Goal: Information Seeking & Learning: Learn about a topic

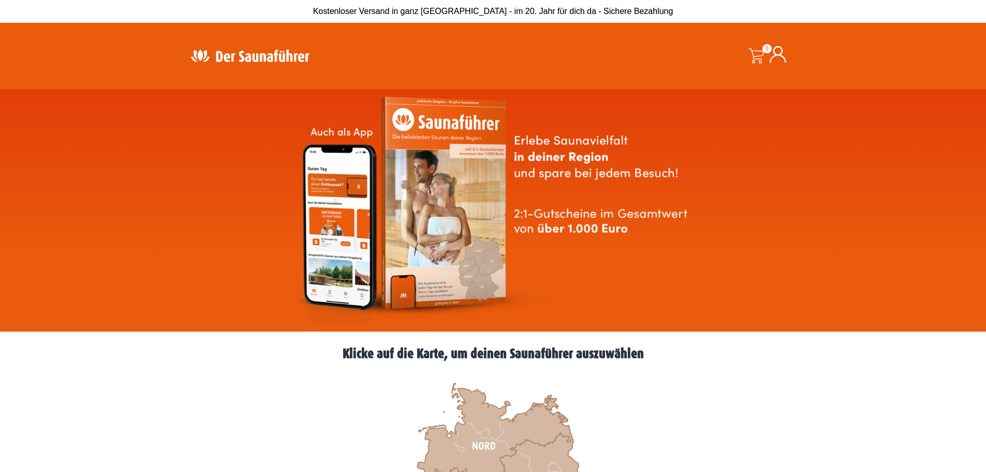
click at [599, 211] on img at bounding box center [493, 210] width 406 height 232
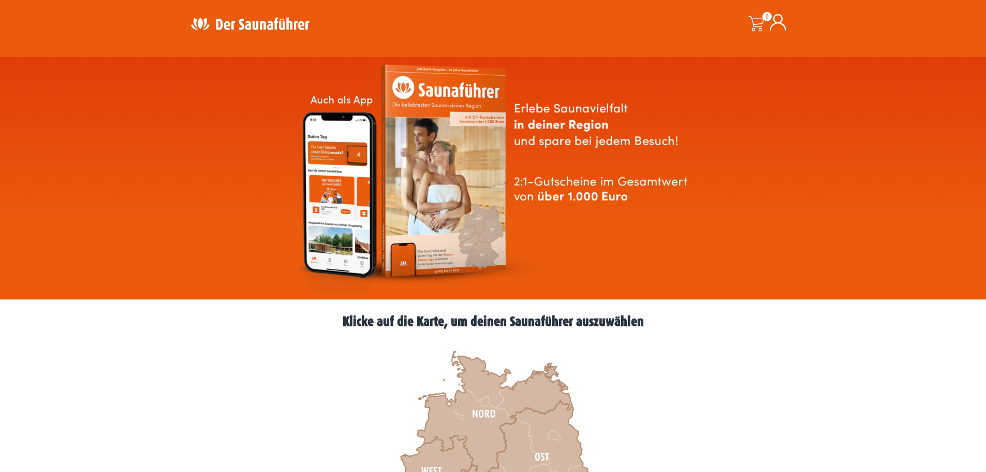
scroll to position [259, 0]
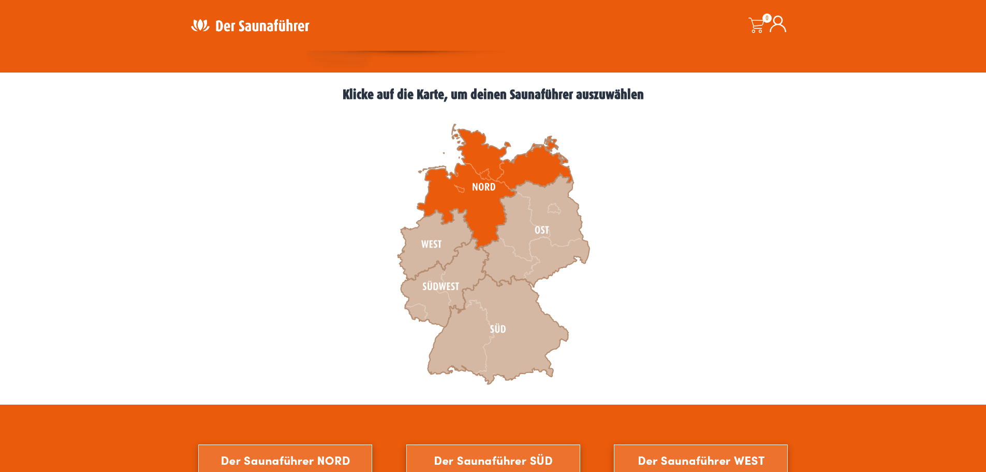
click at [476, 189] on icon at bounding box center [494, 187] width 155 height 126
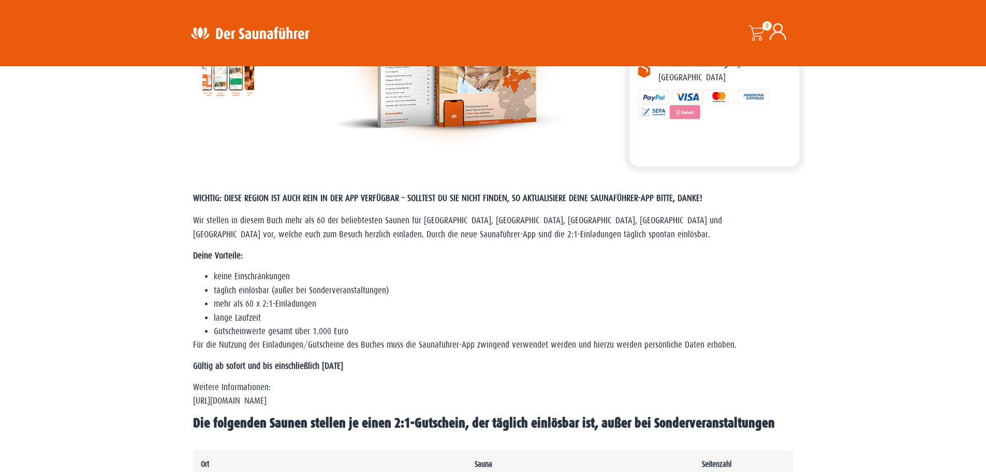
scroll to position [207, 0]
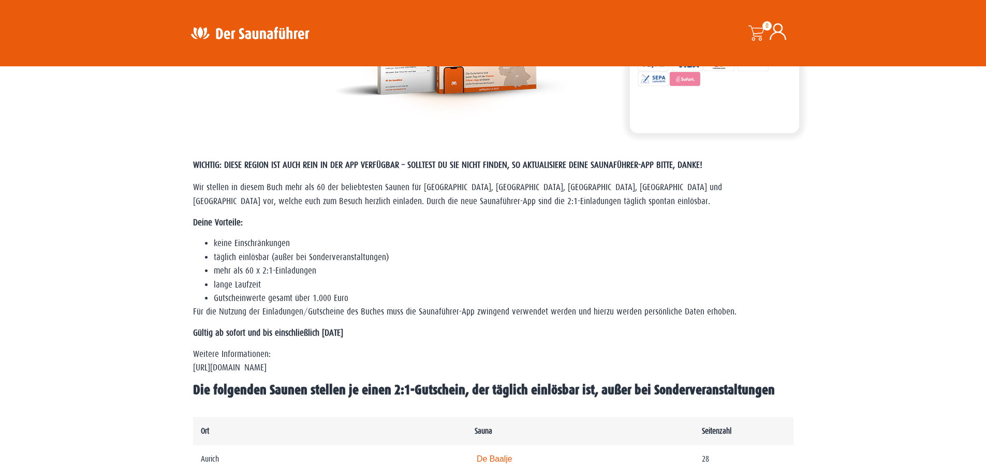
drag, startPoint x: 213, startPoint y: 199, endPoint x: 413, endPoint y: 314, distance: 230.6
click at [407, 321] on div "WICHTIG: DIESE REGION IST AUCH REIN IN DER APP VERFÜGBAR – SOLLTEST DU SIE NICH…" at bounding box center [493, 275] width 601 height 245
click at [300, 260] on li "täglich einlösbar (außer bei Sonderveranstaltungen)" at bounding box center [504, 257] width 580 height 13
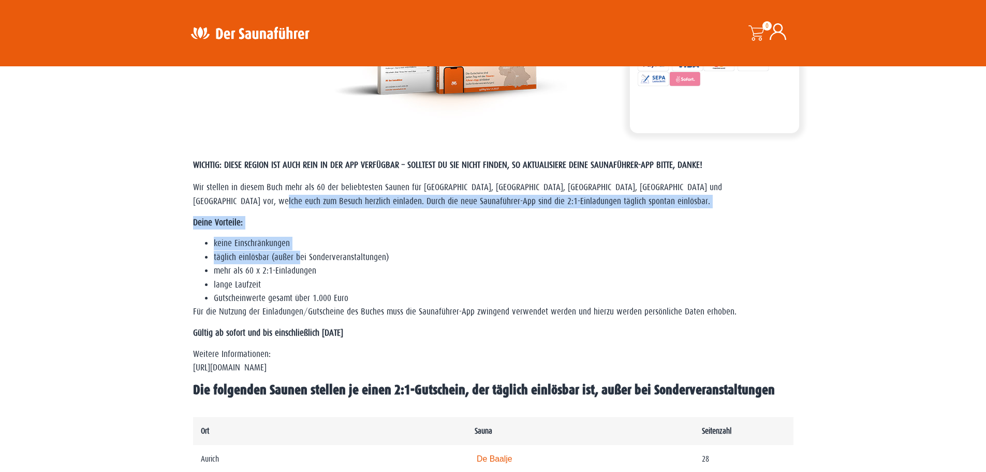
click at [300, 259] on li "täglich einlösbar (außer bei Sonderveranstaltungen)" at bounding box center [504, 257] width 580 height 13
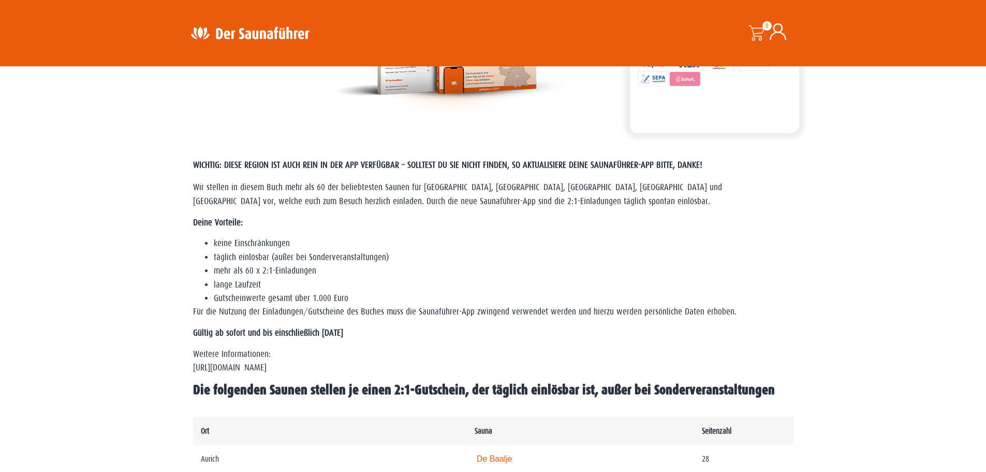
click at [300, 307] on p "Für die Nutzung der Einladungen/Gutscheine des Buches muss die Saunaführer-App …" at bounding box center [493, 311] width 601 height 13
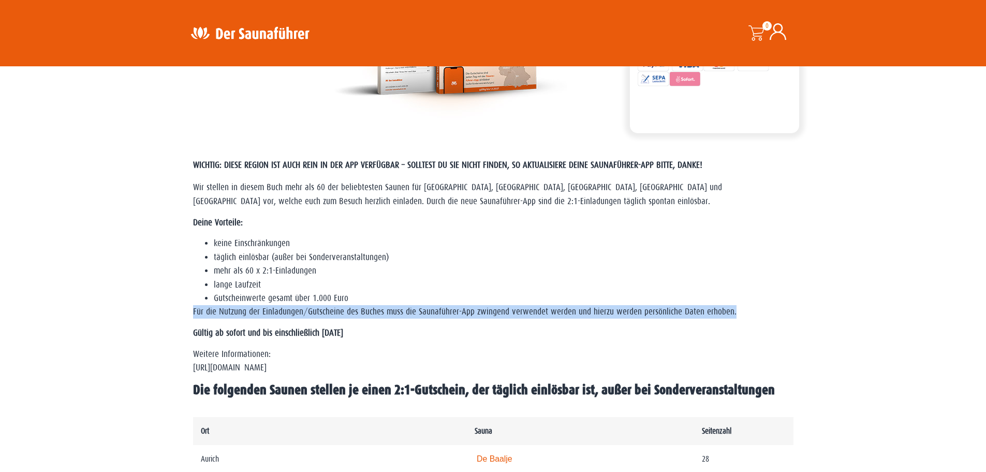
click at [300, 307] on p "Für die Nutzung der Einladungen/Gutscheine des Buches muss die Saunaführer-App …" at bounding box center [493, 311] width 601 height 13
click at [308, 314] on p "Für die Nutzung der Einladungen/Gutscheine des Buches muss die Saunaführer-App …" at bounding box center [493, 311] width 601 height 13
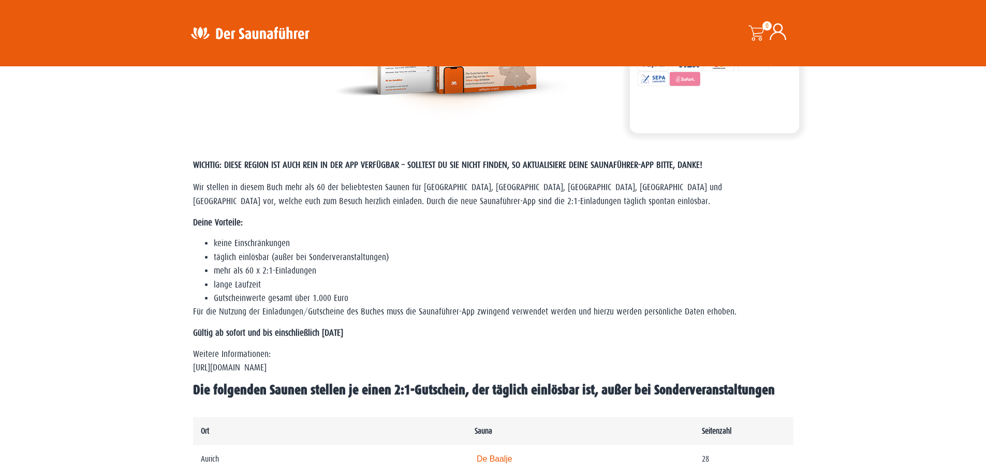
click at [314, 293] on li "Gutscheinwerte gesamt über 1.000 Euro" at bounding box center [504, 297] width 580 height 13
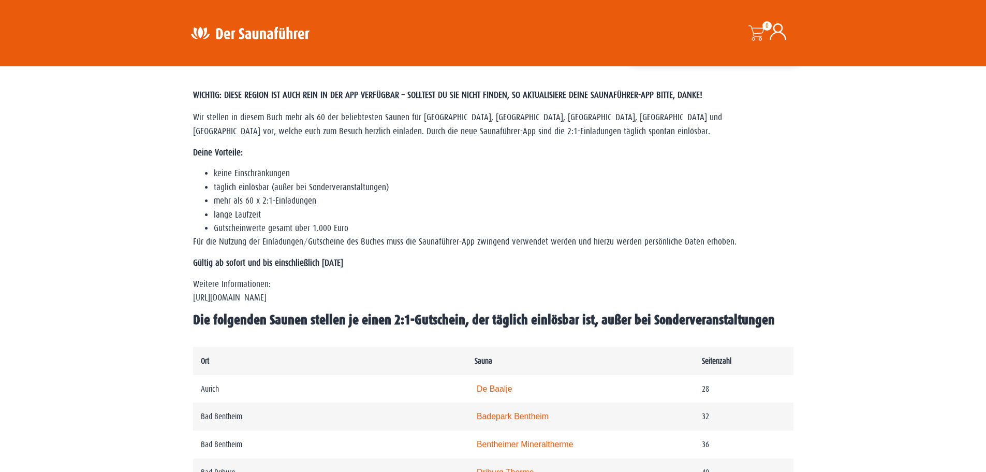
scroll to position [259, 0]
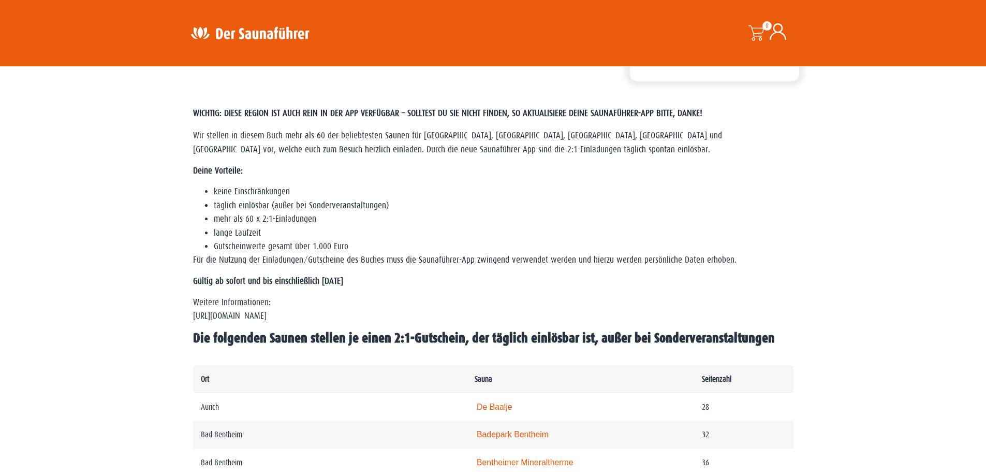
click at [698, 336] on span "Die folgenden Saunen stellen je einen 2:1-Gutschein, der täglich einlösbar ist,…" at bounding box center [484, 337] width 582 height 15
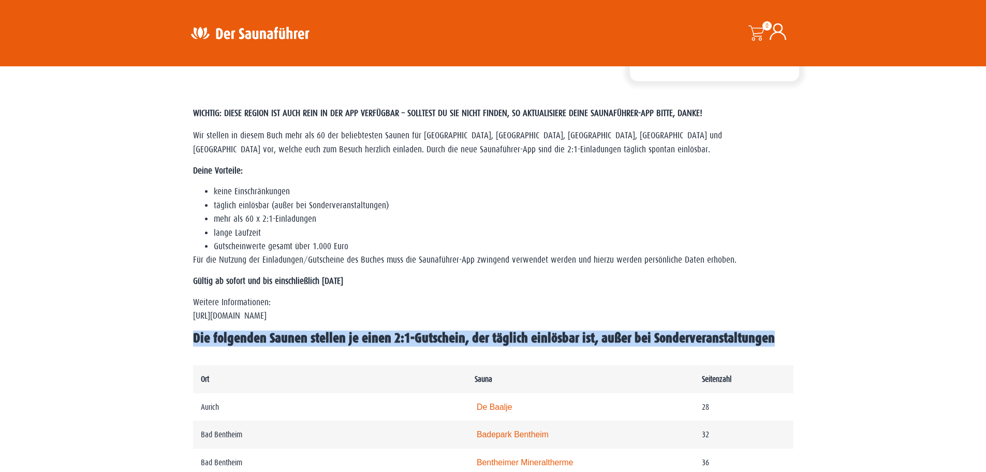
click at [698, 336] on span "Die folgenden Saunen stellen je einen 2:1-Gutschein, der täglich einlösbar ist,…" at bounding box center [484, 337] width 582 height 15
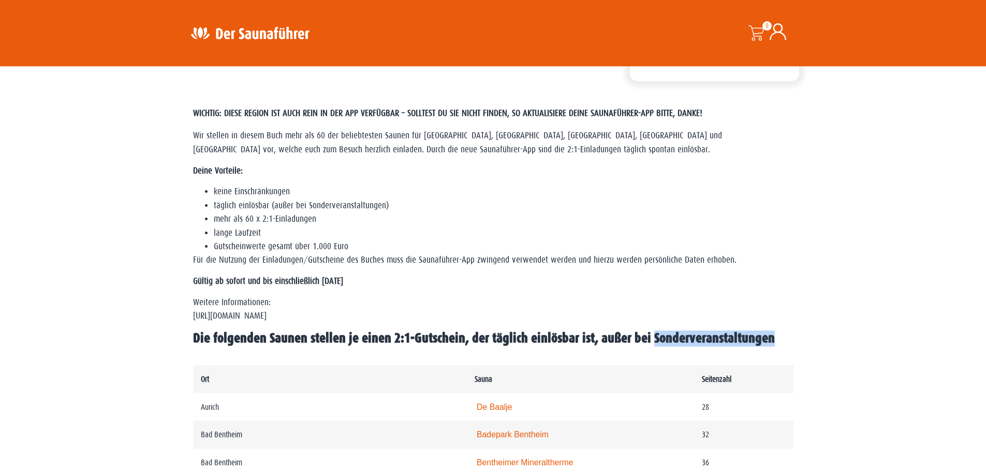
click at [698, 336] on span "Die folgenden Saunen stellen je einen 2:1-Gutschein, der täglich einlösbar ist,…" at bounding box center [484, 337] width 582 height 15
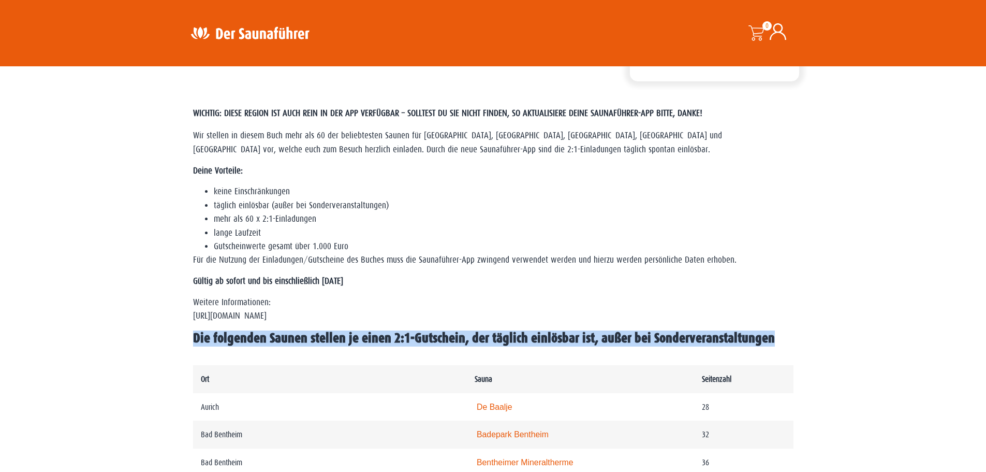
click at [698, 336] on span "Die folgenden Saunen stellen je einen 2:1-Gutschein, der täglich einlösbar ist,…" at bounding box center [484, 337] width 582 height 15
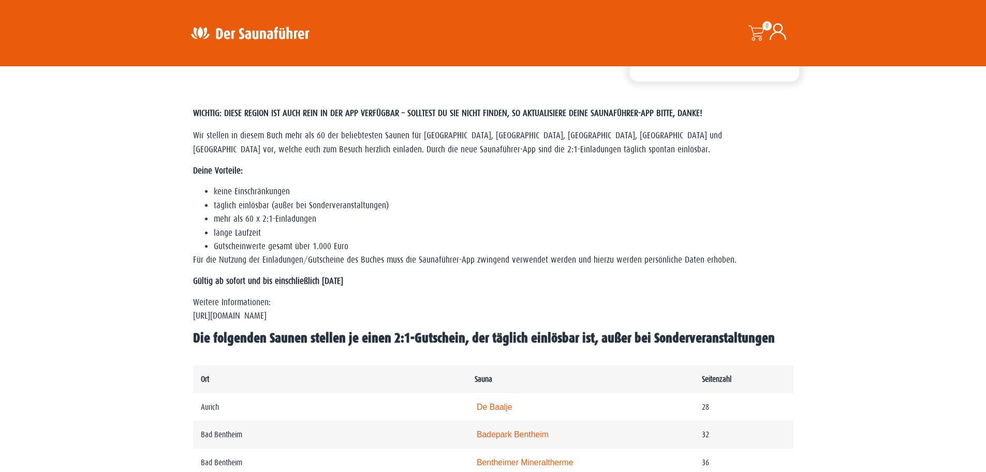
click at [557, 272] on div "WICHTIG: DIESE REGION IST AUCH REIN IN DER APP VERFÜGBAR – SOLLTEST DU SIE NICH…" at bounding box center [493, 223] width 601 height 245
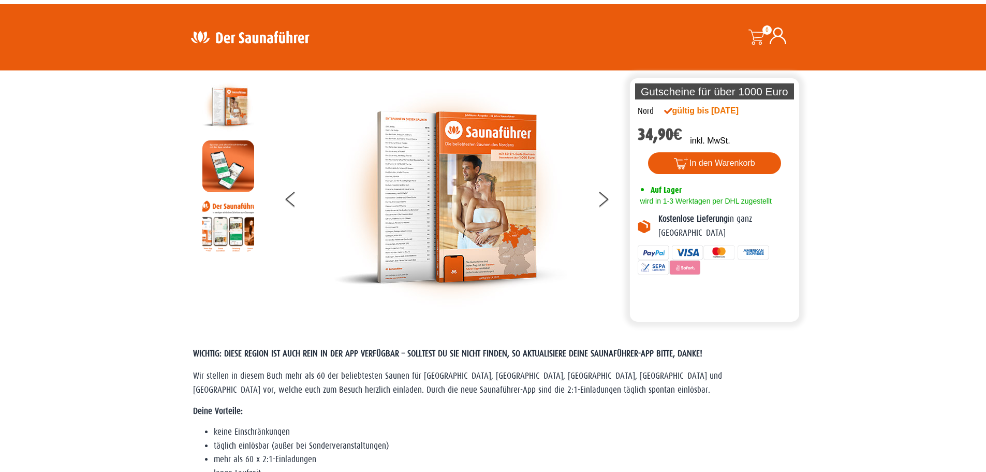
scroll to position [0, 0]
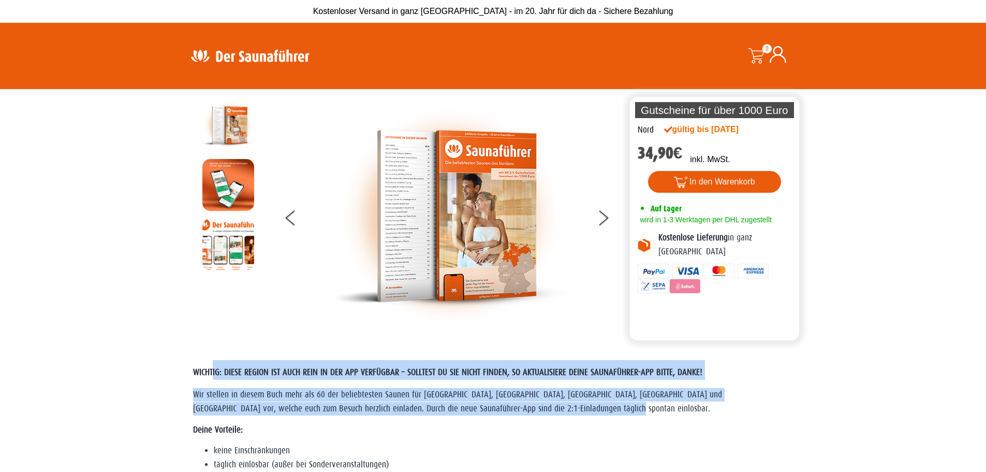
drag, startPoint x: 214, startPoint y: 375, endPoint x: 562, endPoint y: 413, distance: 350.4
click at [565, 412] on p "Wir stellen in diesem Buch mehr als 60 der beliebtesten Saunen für Niedersachse…" at bounding box center [493, 401] width 601 height 27
click at [570, 410] on p "Wir stellen in diesem Buch mehr als 60 der beliebtesten Saunen für Niedersachse…" at bounding box center [493, 401] width 601 height 27
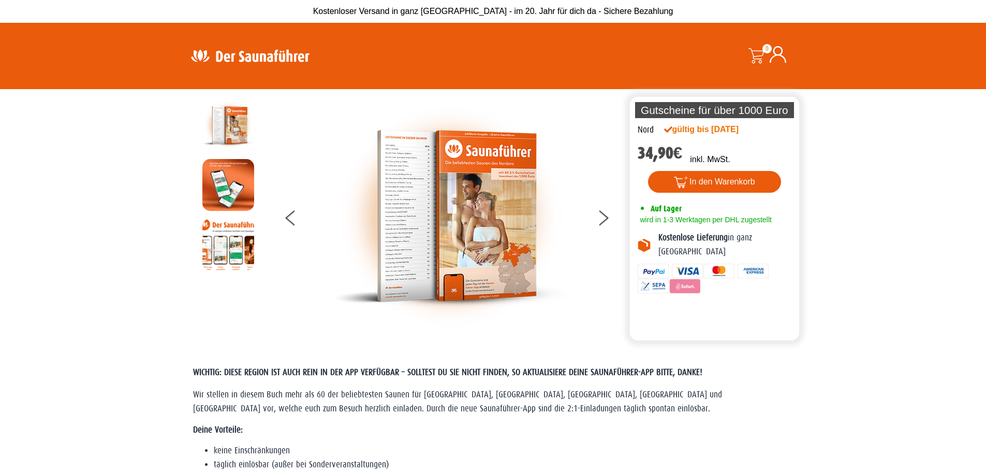
click at [570, 412] on p "Wir stellen in diesem Buch mehr als 60 der beliebtesten Saunen für Niedersachse…" at bounding box center [493, 401] width 601 height 27
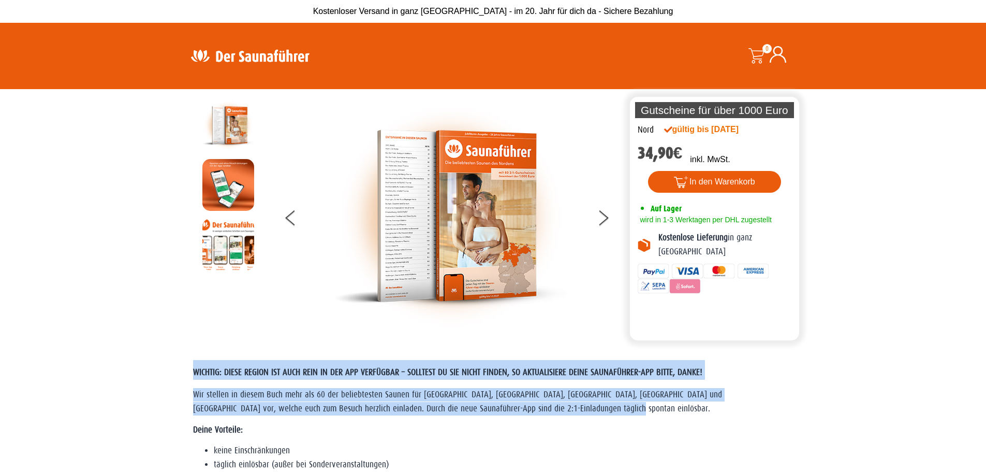
drag, startPoint x: 572, startPoint y: 412, endPoint x: 185, endPoint y: 374, distance: 389.1
click at [205, 376] on span "WICHTIG: DIESE REGION IST AUCH REIN IN DER APP VERFÜGBAR – SOLLTEST DU SIE NICH…" at bounding box center [447, 372] width 509 height 10
drag, startPoint x: 195, startPoint y: 370, endPoint x: 543, endPoint y: 410, distance: 350.8
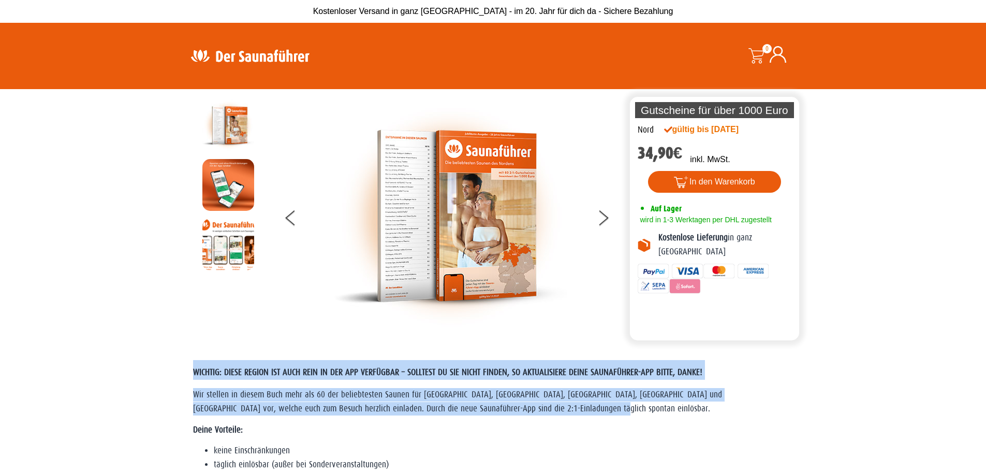
click at [385, 390] on span "Wir stellen in diesem Buch mehr als 60 der beliebtesten Saunen für Niedersachse…" at bounding box center [457, 400] width 529 height 23
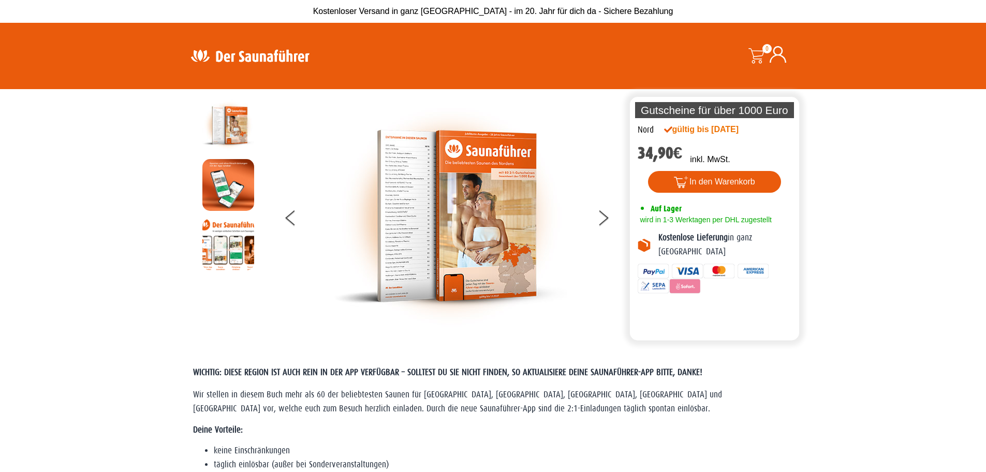
click at [368, 394] on span "Wir stellen in diesem Buch mehr als 60 der beliebtesten Saunen für Niedersachse…" at bounding box center [457, 400] width 529 height 23
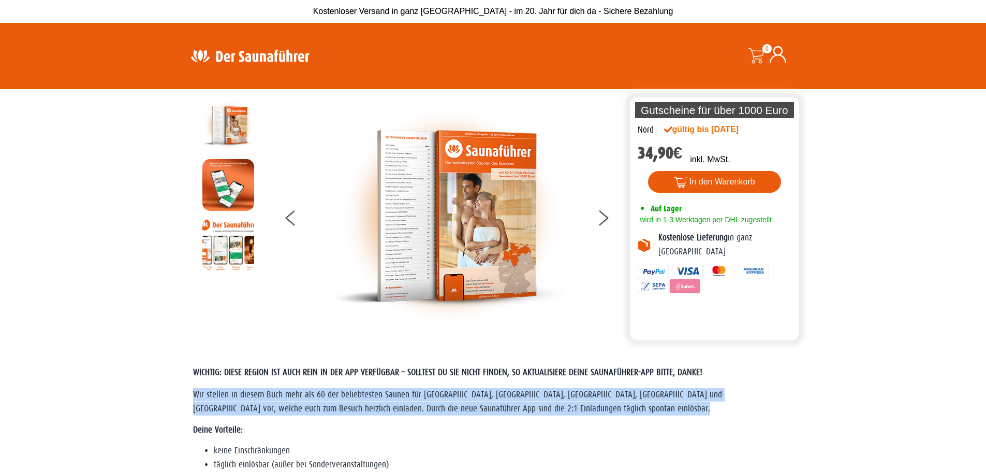
click at [368, 395] on span "Wir stellen in diesem Buch mehr als 60 der beliebtesten Saunen für Niedersachse…" at bounding box center [457, 400] width 529 height 23
click at [446, 398] on span "Wir stellen in diesem Buch mehr als 60 der beliebtesten Saunen für Niedersachse…" at bounding box center [457, 400] width 529 height 23
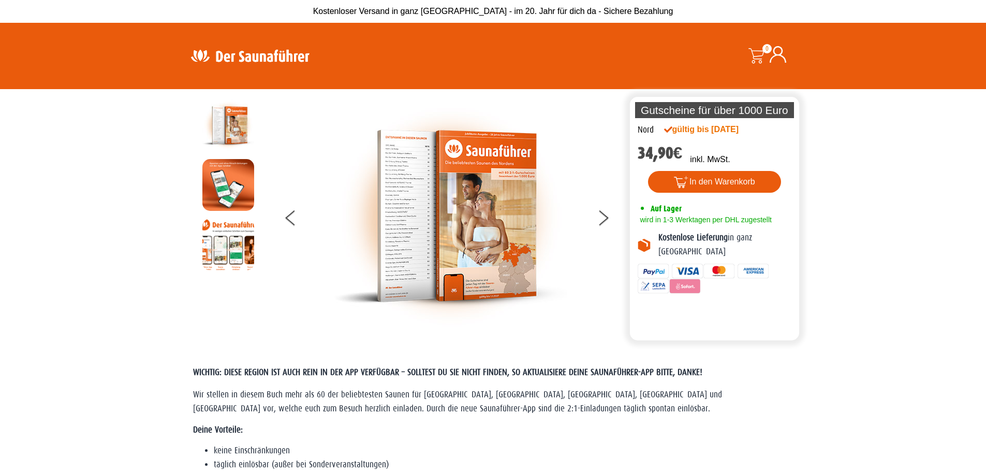
click at [472, 409] on span "Wir stellen in diesem Buch mehr als 60 der beliebtesten Saunen für Niedersachse…" at bounding box center [457, 400] width 529 height 23
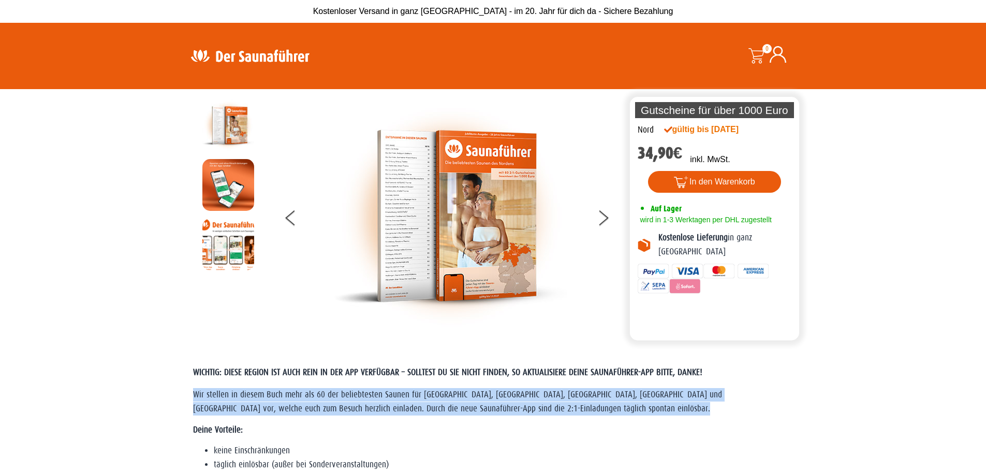
click at [472, 409] on span "Wir stellen in diesem Buch mehr als 60 der beliebtesten Saunen für Niedersachse…" at bounding box center [457, 400] width 529 height 23
click at [468, 407] on span "Wir stellen in diesem Buch mehr als 60 der beliebtesten Saunen für Niedersachse…" at bounding box center [457, 400] width 529 height 23
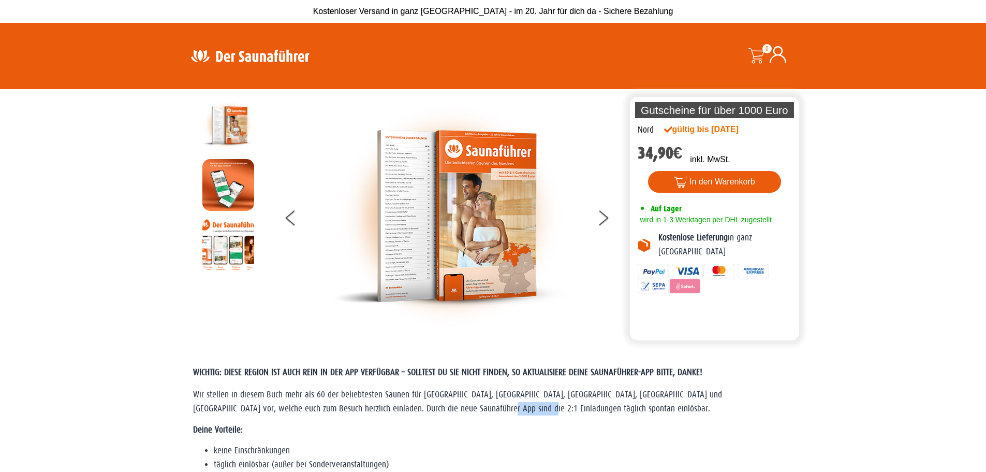
click at [468, 407] on span "Wir stellen in diesem Buch mehr als 60 der beliebtesten Saunen für Niedersachse…" at bounding box center [457, 400] width 529 height 23
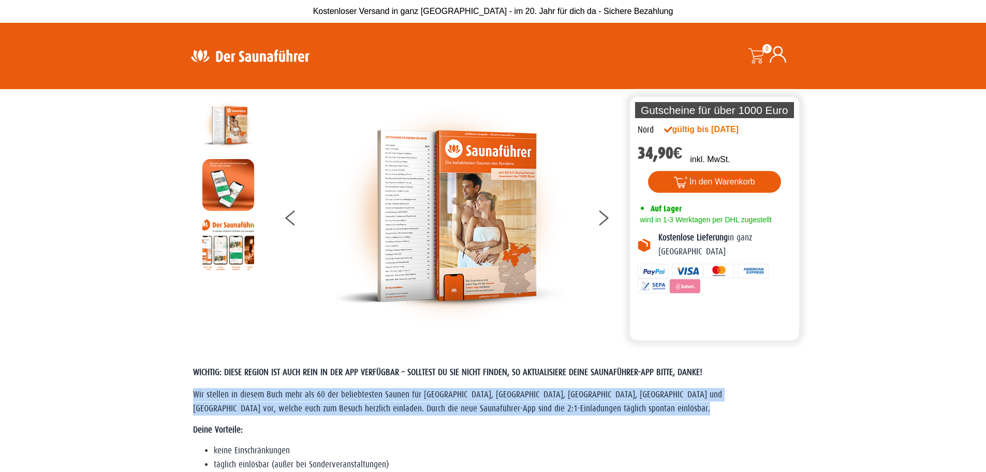
click at [468, 407] on span "Wir stellen in diesem Buch mehr als 60 der beliebtesten Saunen für Niedersachse…" at bounding box center [457, 400] width 529 height 23
click at [425, 405] on span "Wir stellen in diesem Buch mehr als 60 der beliebtesten Saunen für Niedersachse…" at bounding box center [457, 400] width 529 height 23
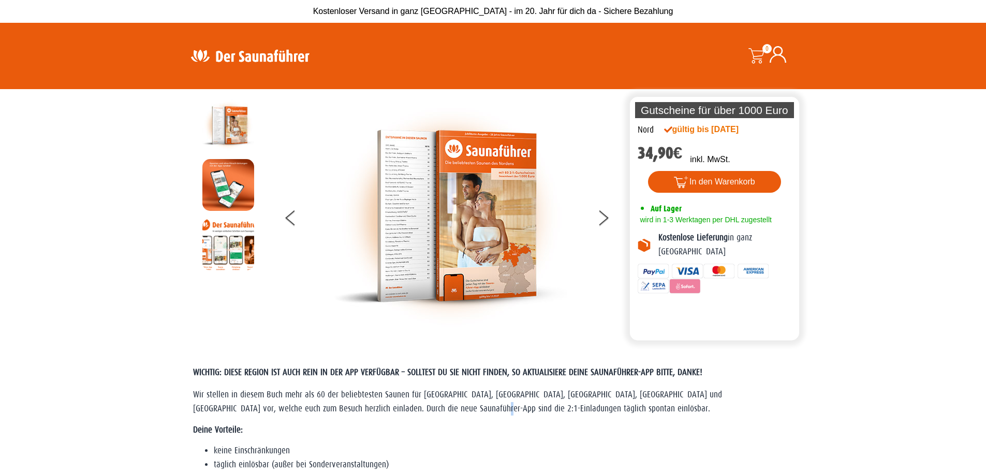
click at [425, 405] on span "Wir stellen in diesem Buch mehr als 60 der beliebtesten Saunen für Niedersachse…" at bounding box center [457, 400] width 529 height 23
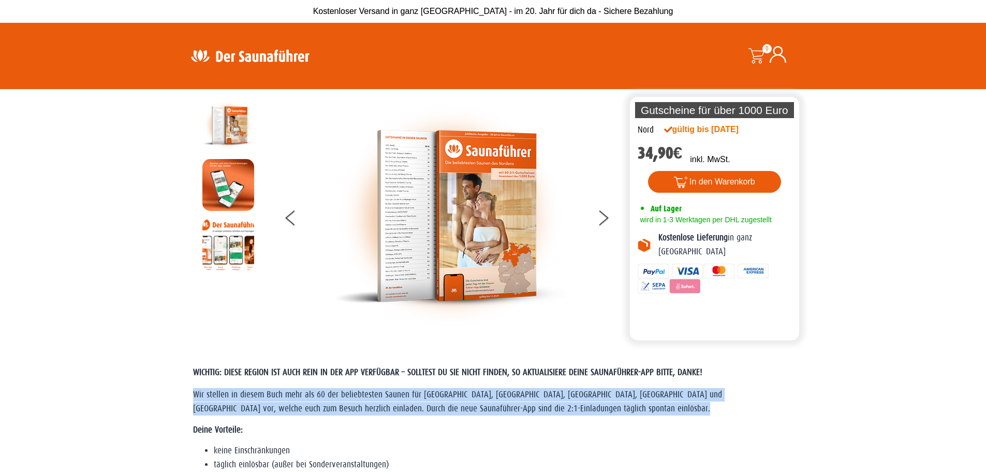
click at [425, 405] on span "Wir stellen in diesem Buch mehr als 60 der beliebtesten Saunen für Niedersachse…" at bounding box center [457, 400] width 529 height 23
click at [428, 403] on span "Wir stellen in diesem Buch mehr als 60 der beliebtesten Saunen für Niedersachse…" at bounding box center [457, 400] width 529 height 23
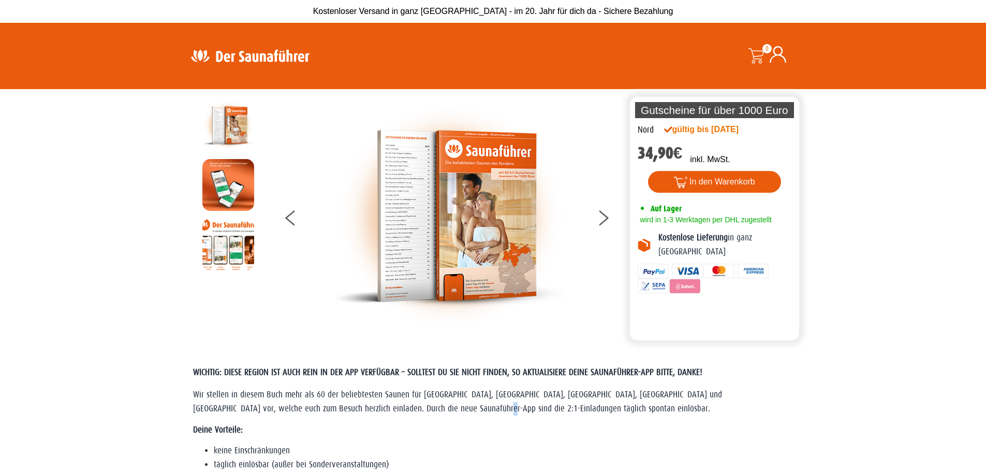
click at [428, 403] on span "Wir stellen in diesem Buch mehr als 60 der beliebtesten Saunen für Niedersachse…" at bounding box center [457, 400] width 529 height 23
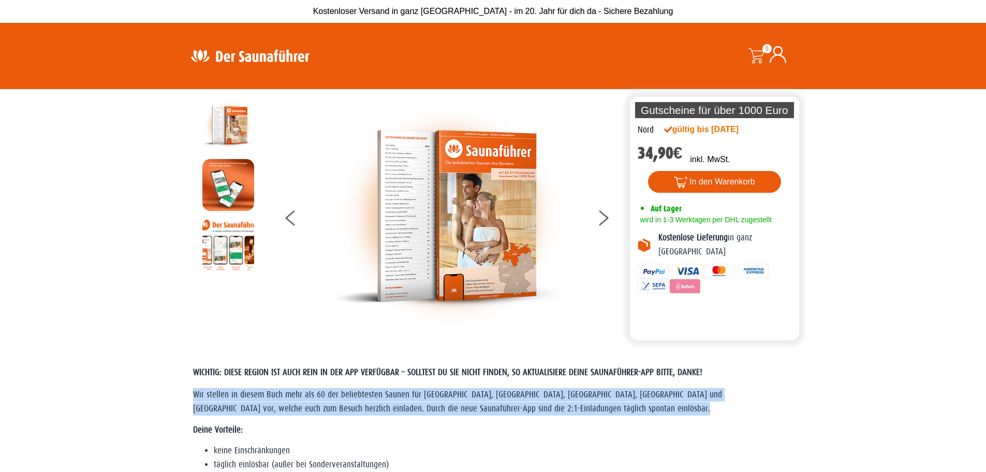
click at [428, 403] on span "Wir stellen in diesem Buch mehr als 60 der beliebtesten Saunen für Niedersachse…" at bounding box center [457, 400] width 529 height 23
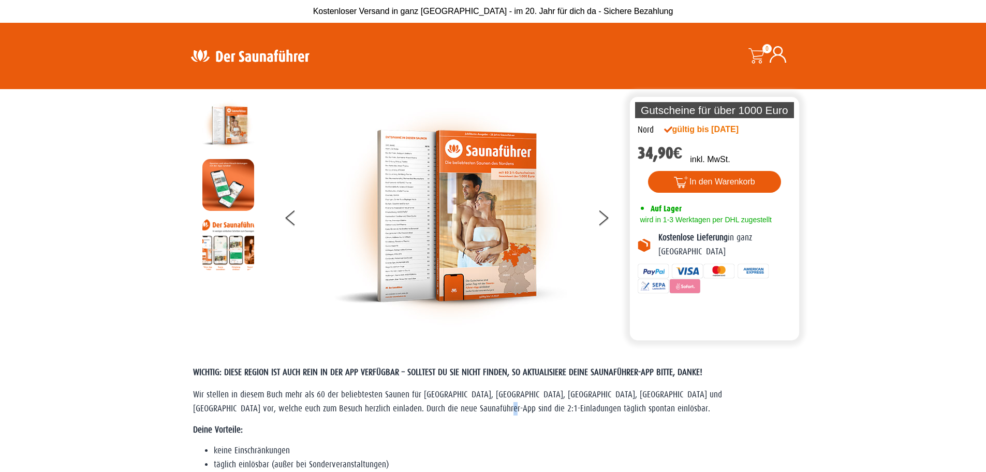
click at [428, 403] on span "Wir stellen in diesem Buch mehr als 60 der beliebtesten Saunen für Niedersachse…" at bounding box center [457, 400] width 529 height 23
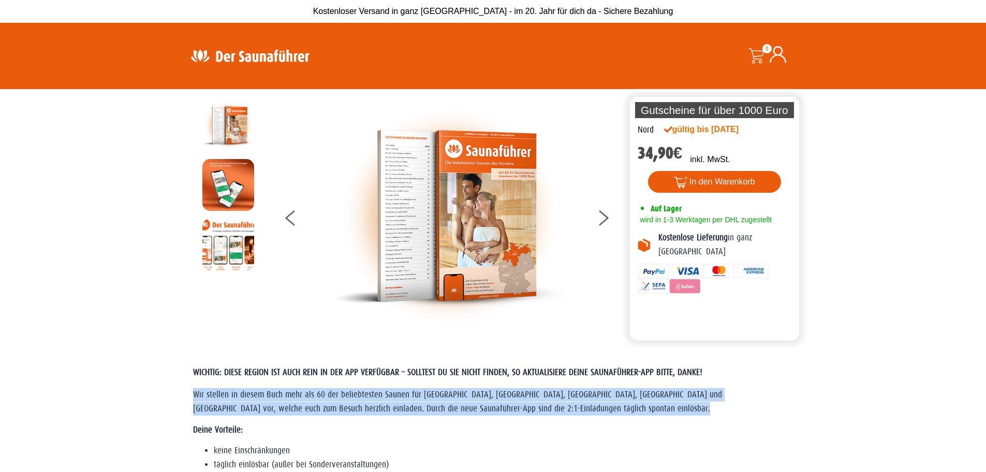
click at [429, 403] on span "Wir stellen in diesem Buch mehr als 60 der beliebtesten Saunen für Niedersachse…" at bounding box center [457, 400] width 529 height 23
click at [480, 402] on p "Wir stellen in diesem Buch mehr als 60 der beliebtesten Saunen für Niedersachse…" at bounding box center [493, 401] width 601 height 27
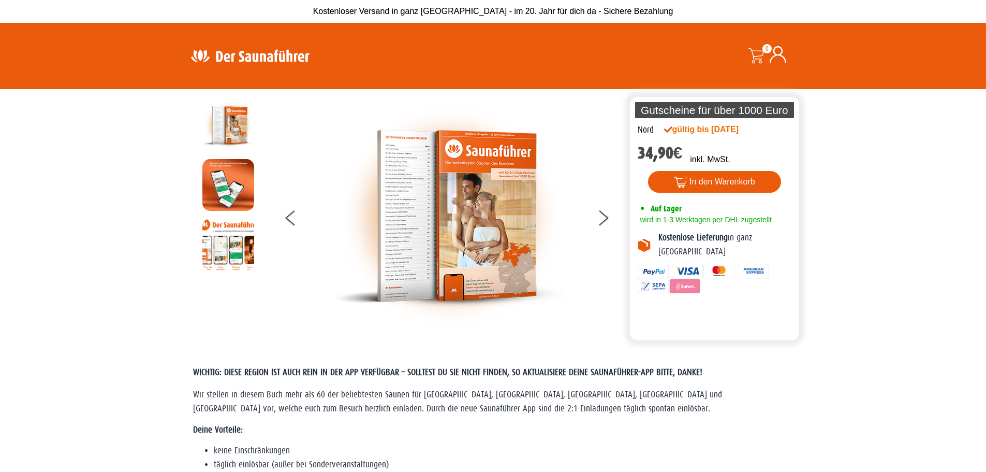
click at [336, 392] on span "Wir stellen in diesem Buch mehr als 60 der beliebtesten Saunen für Niedersachse…" at bounding box center [457, 400] width 529 height 23
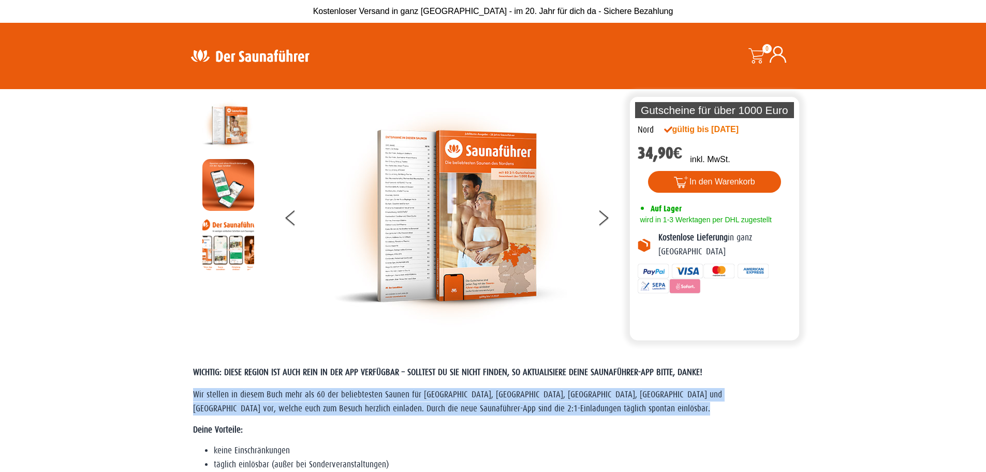
click at [336, 392] on span "Wir stellen in diesem Buch mehr als 60 der beliebtesten Saunen für Niedersachse…" at bounding box center [457, 400] width 529 height 23
click at [339, 393] on span "Wir stellen in diesem Buch mehr als 60 der beliebtesten Saunen für Niedersachse…" at bounding box center [457, 400] width 529 height 23
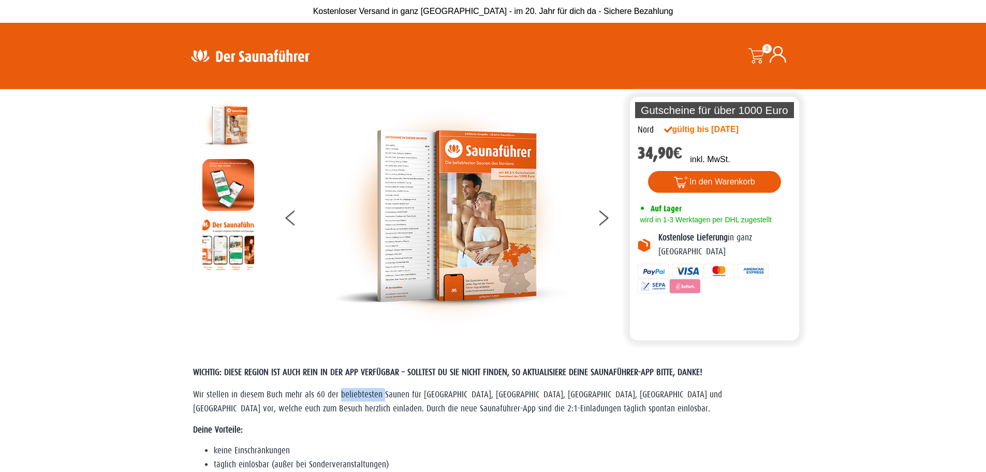
click at [339, 393] on span "Wir stellen in diesem Buch mehr als 60 der beliebtesten Saunen für Niedersachse…" at bounding box center [457, 400] width 529 height 23
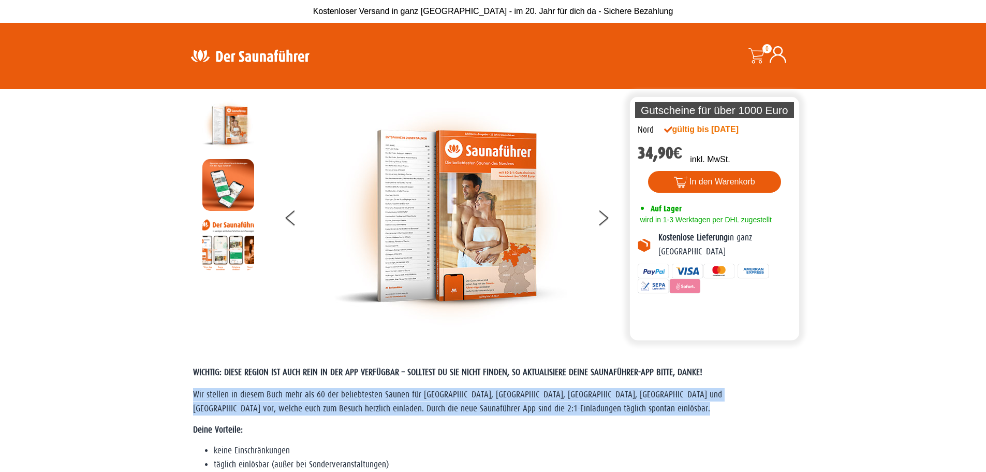
click at [339, 393] on span "Wir stellen in diesem Buch mehr als 60 der beliebtesten Saunen für Niedersachse…" at bounding box center [457, 400] width 529 height 23
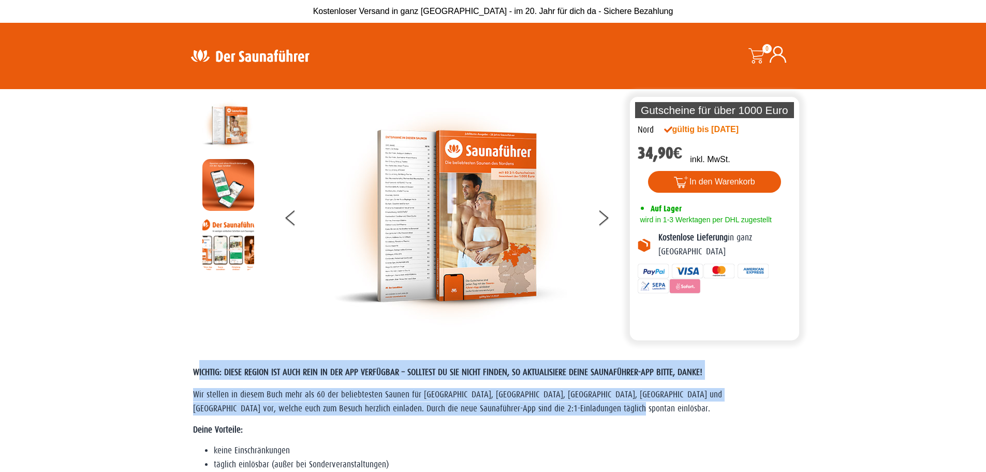
drag, startPoint x: 196, startPoint y: 371, endPoint x: 592, endPoint y: 414, distance: 397.9
click at [583, 413] on p "Wir stellen in diesem Buch mehr als 60 der beliebtesten Saunen für Niedersachse…" at bounding box center [493, 401] width 601 height 27
drag, startPoint x: 580, startPoint y: 411, endPoint x: 189, endPoint y: 367, distance: 393.3
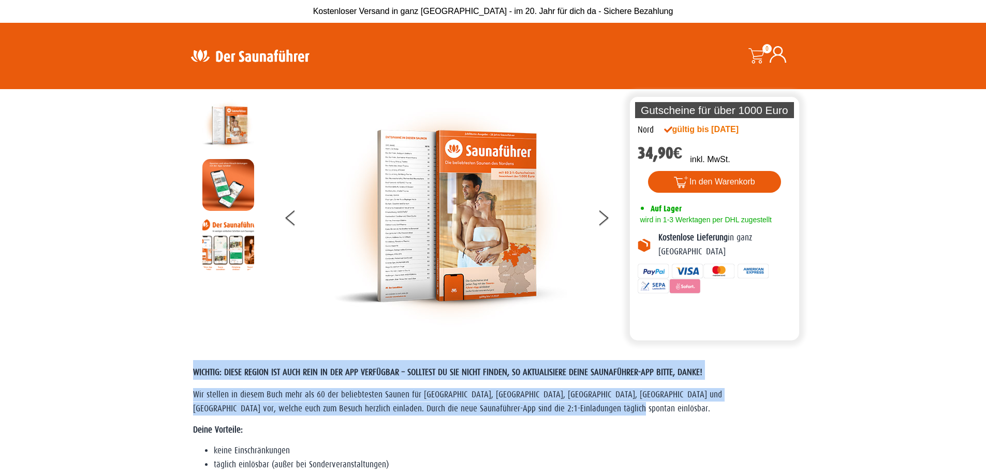
click at [217, 370] on span "WICHTIG: DIESE REGION IST AUCH REIN IN DER APP VERFÜGBAR – SOLLTEST DU SIE NICH…" at bounding box center [447, 372] width 509 height 10
drag, startPoint x: 206, startPoint y: 371, endPoint x: 574, endPoint y: 412, distance: 369.9
click at [529, 406] on span "Wir stellen in diesem Buch mehr als 60 der beliebtesten Saunen für Niedersachse…" at bounding box center [457, 400] width 529 height 23
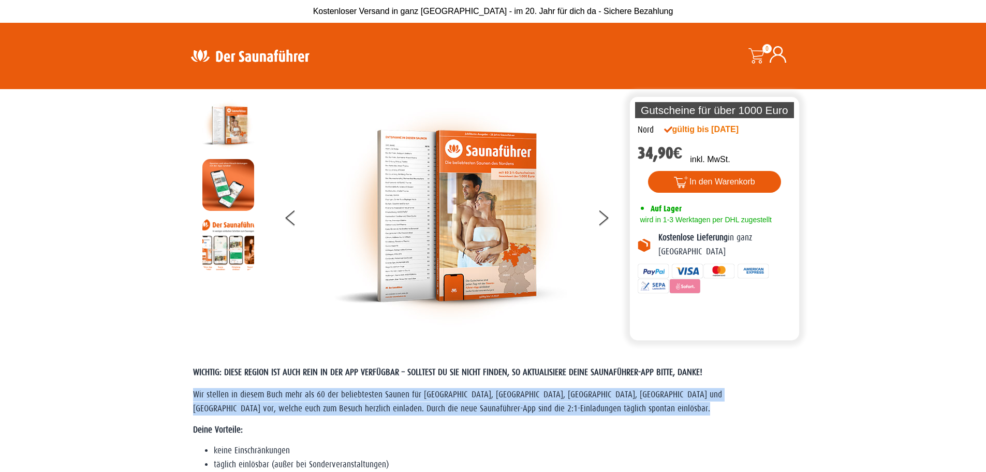
click at [529, 406] on span "Wir stellen in diesem Buch mehr als 60 der beliebtesten Saunen für Niedersachse…" at bounding box center [457, 400] width 529 height 23
click at [542, 410] on span "Wir stellen in diesem Buch mehr als 60 der beliebtesten Saunen für Niedersachse…" at bounding box center [457, 400] width 529 height 23
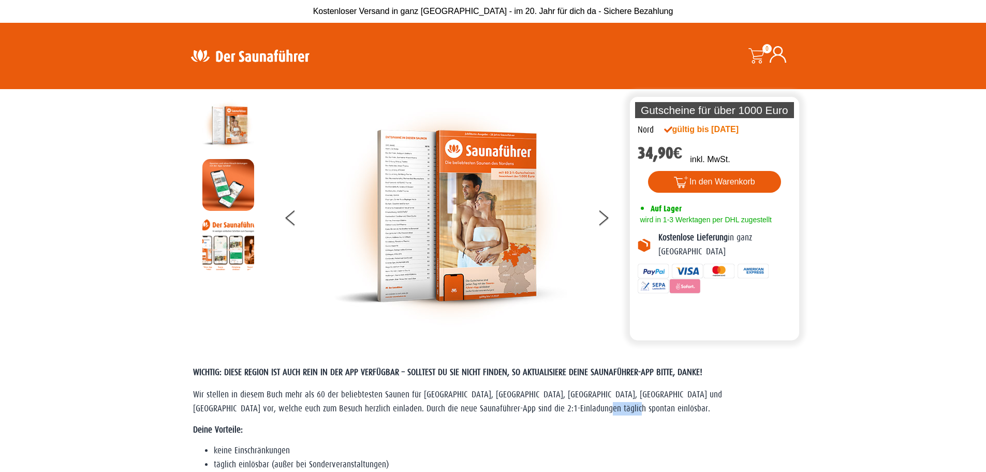
click at [542, 410] on span "Wir stellen in diesem Buch mehr als 60 der beliebtesten Saunen für Niedersachse…" at bounding box center [457, 400] width 529 height 23
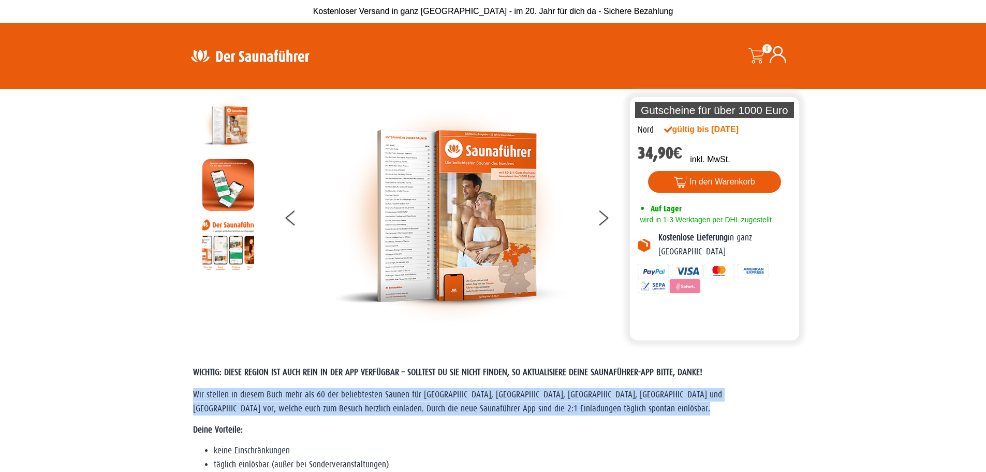
click at [542, 410] on span "Wir stellen in diesem Buch mehr als 60 der beliebtesten Saunen für Niedersachse…" at bounding box center [457, 400] width 529 height 23
click at [502, 408] on span "Wir stellen in diesem Buch mehr als 60 der beliebtesten Saunen für Niedersachse…" at bounding box center [457, 400] width 529 height 23
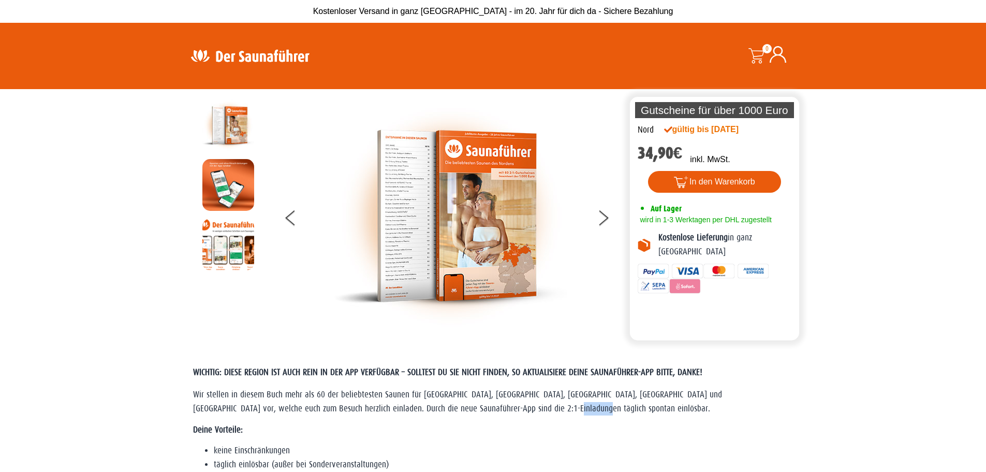
click at [502, 408] on span "Wir stellen in diesem Buch mehr als 60 der beliebtesten Saunen für Niedersachse…" at bounding box center [457, 400] width 529 height 23
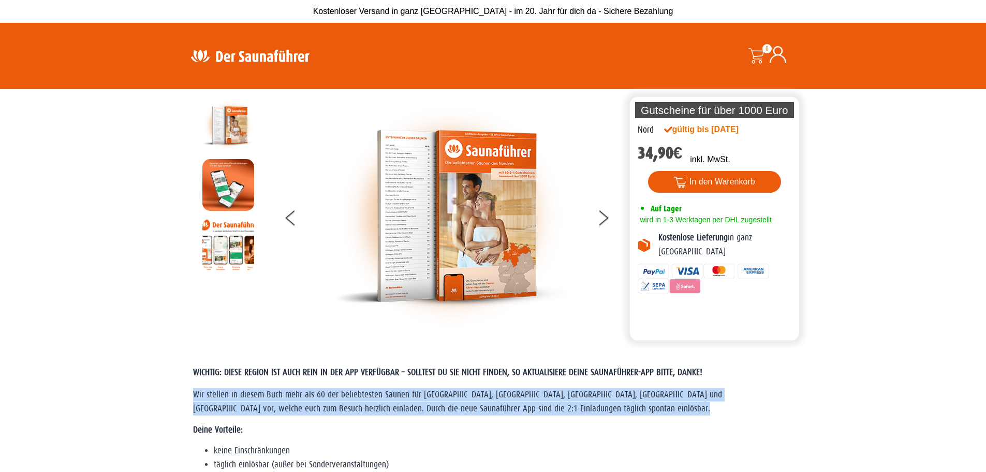
click at [502, 408] on span "Wir stellen in diesem Buch mehr als 60 der beliebtesten Saunen für Niedersachse…" at bounding box center [457, 400] width 529 height 23
click at [503, 408] on span "Wir stellen in diesem Buch mehr als 60 der beliebtesten Saunen für Niedersachse…" at bounding box center [457, 400] width 529 height 23
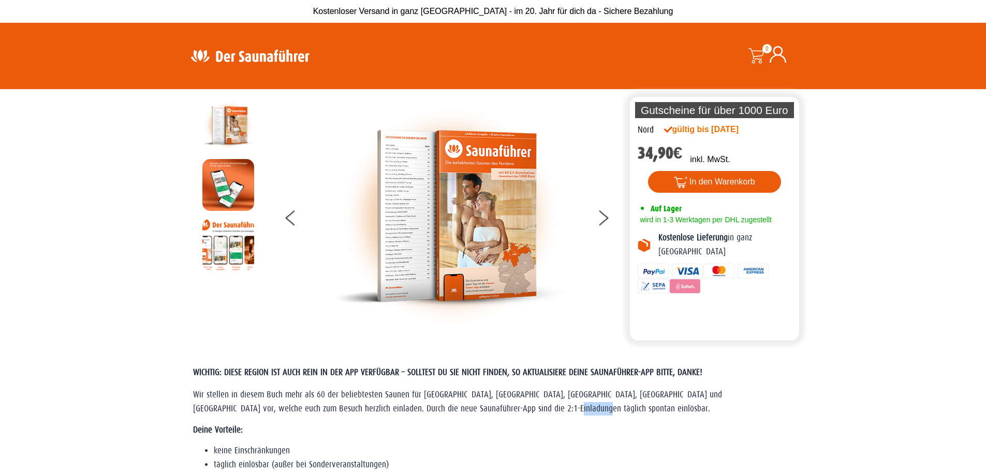
click at [503, 408] on span "Wir stellen in diesem Buch mehr als 60 der beliebtesten Saunen für Niedersachse…" at bounding box center [457, 400] width 529 height 23
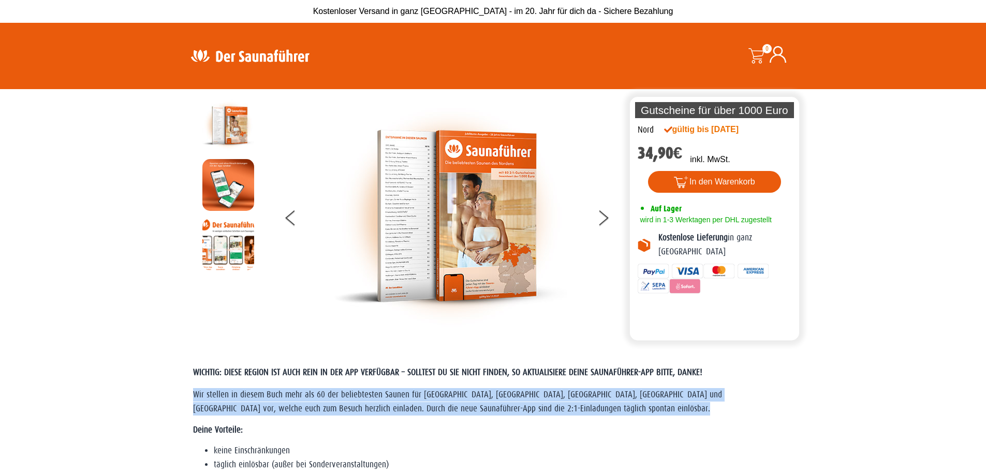
click at [504, 408] on span "Wir stellen in diesem Buch mehr als 60 der beliebtesten Saunen für Niedersachse…" at bounding box center [457, 400] width 529 height 23
click at [505, 407] on span "Wir stellen in diesem Buch mehr als 60 der beliebtesten Saunen für Niedersachse…" at bounding box center [457, 400] width 529 height 23
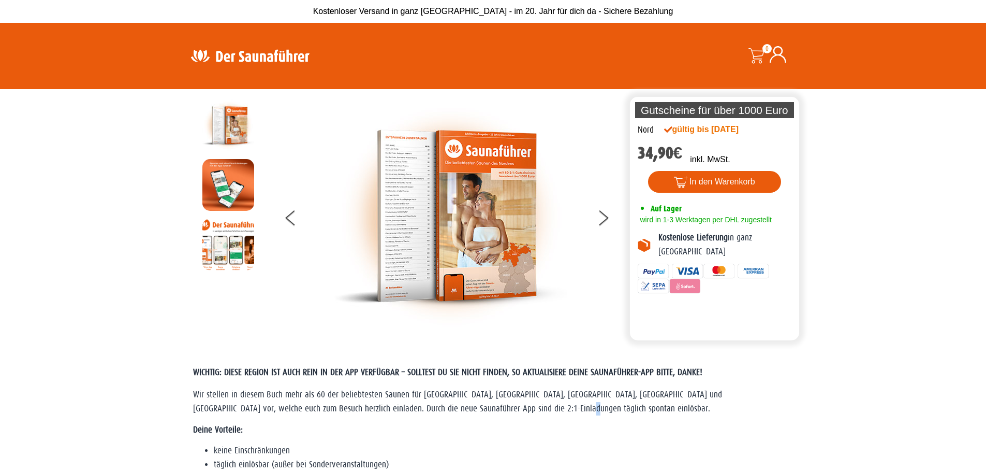
click at [516, 407] on span "Wir stellen in diesem Buch mehr als 60 der beliebtesten Saunen für Niedersachse…" at bounding box center [457, 400] width 529 height 23
click at [517, 407] on span "Wir stellen in diesem Buch mehr als 60 der beliebtesten Saunen für Niedersachse…" at bounding box center [457, 400] width 529 height 23
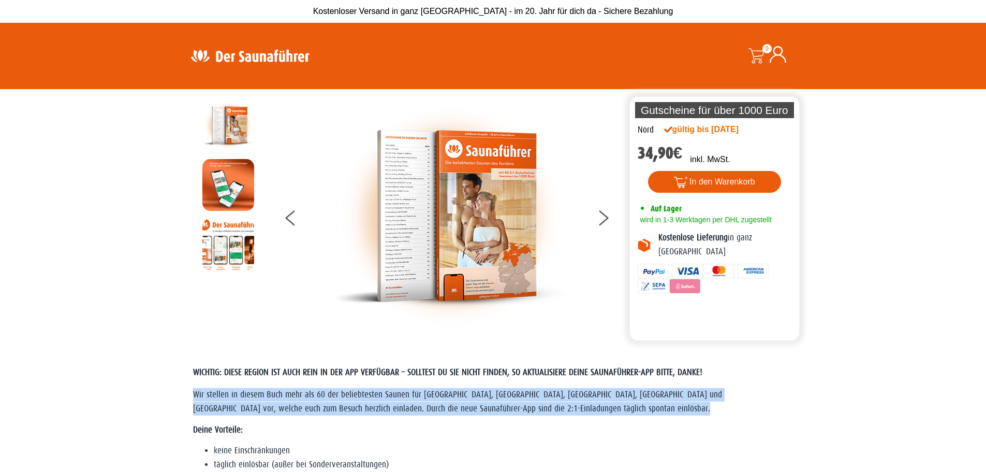
click at [517, 407] on span "Wir stellen in diesem Buch mehr als 60 der beliebtesten Saunen für Niedersachse…" at bounding box center [457, 400] width 529 height 23
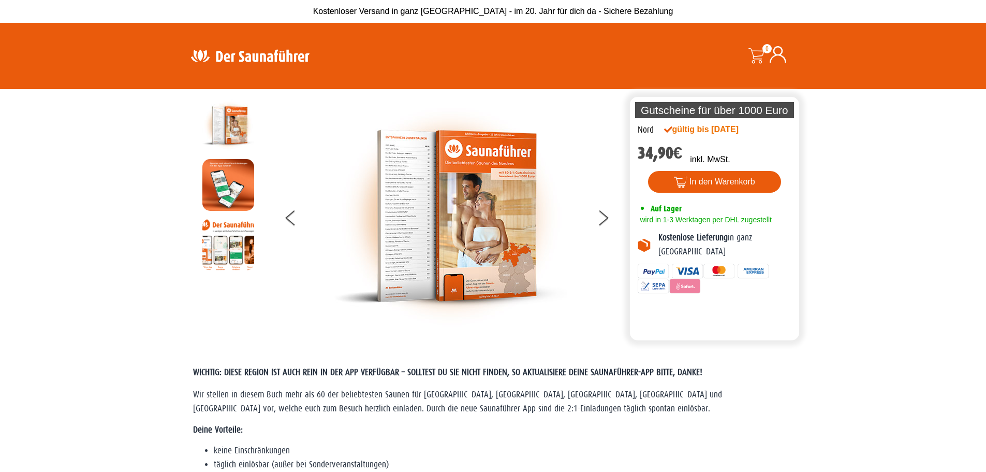
click at [264, 372] on span "WICHTIG: DIESE REGION IST AUCH REIN IN DER APP VERFÜGBAR – SOLLTEST DU SIE NICH…" at bounding box center [447, 372] width 509 height 10
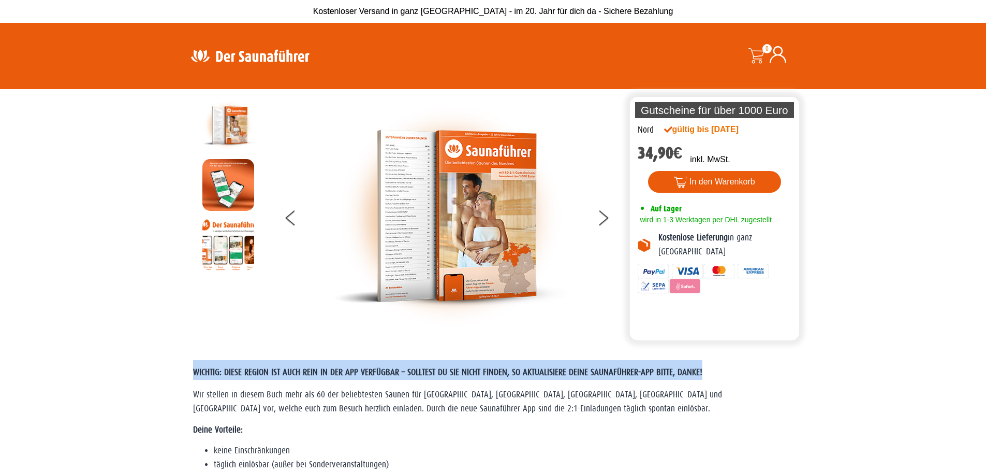
click at [264, 372] on span "WICHTIG: DIESE REGION IST AUCH REIN IN DER APP VERFÜGBAR – SOLLTEST DU SIE NICH…" at bounding box center [447, 372] width 509 height 10
click at [376, 378] on h1 "WICHTIG: DIESE REGION IST AUCH REIN IN DER APP VERFÜGBAR – SOLLTEST DU SIE NICH…" at bounding box center [493, 370] width 601 height 20
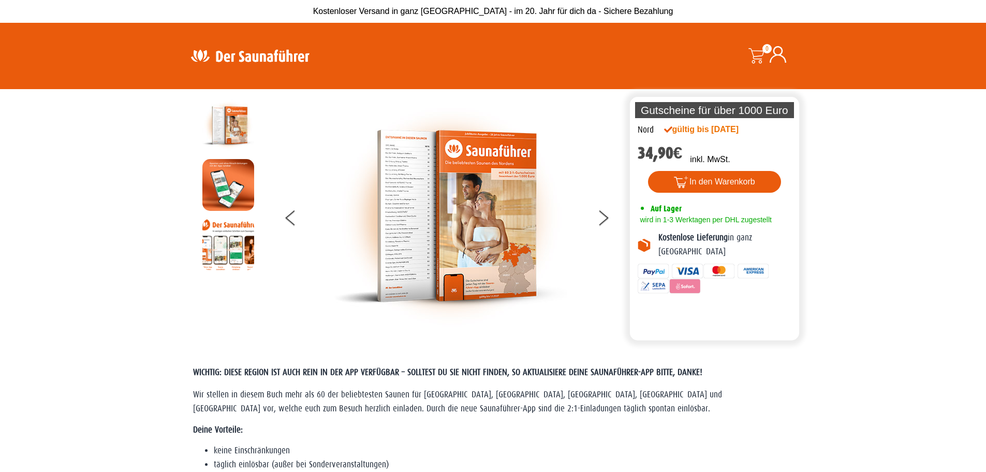
click at [399, 398] on span "Wir stellen in diesem Buch mehr als 60 der beliebtesten Saunen für Niedersachse…" at bounding box center [457, 400] width 529 height 23
click at [399, 397] on span "Wir stellen in diesem Buch mehr als 60 der beliebtesten Saunen für Niedersachse…" at bounding box center [457, 400] width 529 height 23
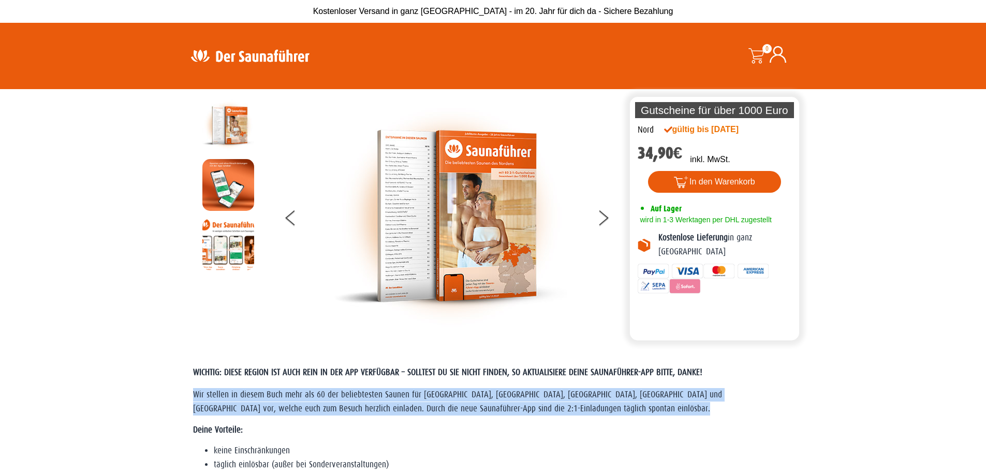
click at [399, 397] on span "Wir stellen in diesem Buch mehr als 60 der beliebtesten Saunen für Niedersachse…" at bounding box center [457, 400] width 529 height 23
